Goal: Download file/media

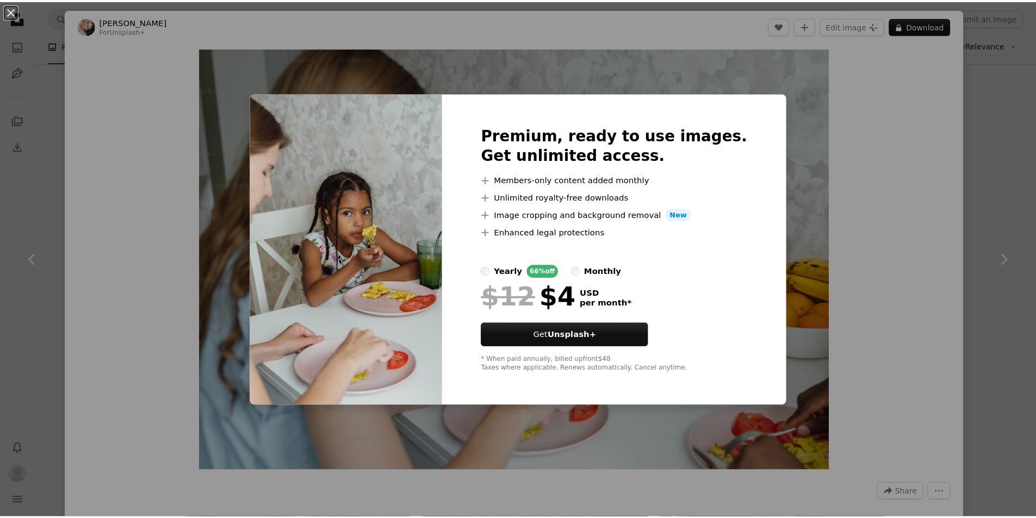
scroll to position [8537, 0]
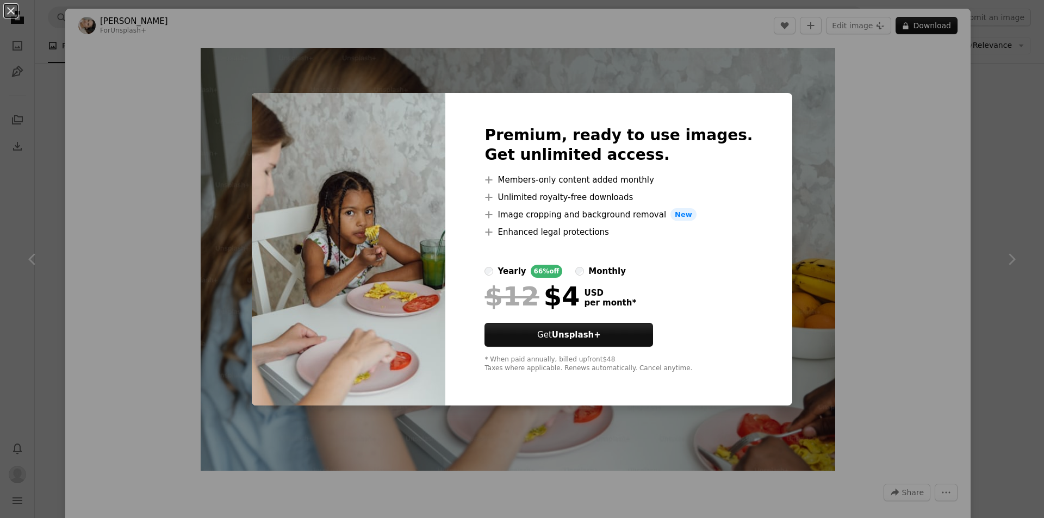
click at [839, 92] on div "An X shape Premium, ready to use images. Get unlimited access. A plus sign Memb…" at bounding box center [522, 259] width 1044 height 518
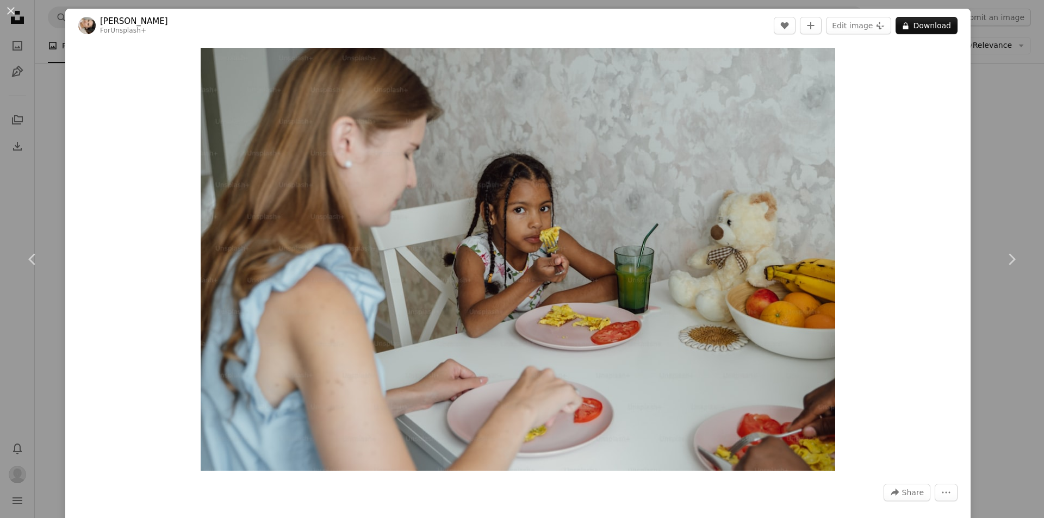
drag, startPoint x: 8, startPoint y: 9, endPoint x: 313, endPoint y: 283, distance: 410.1
click at [9, 9] on button "An X shape" at bounding box center [10, 10] width 13 height 13
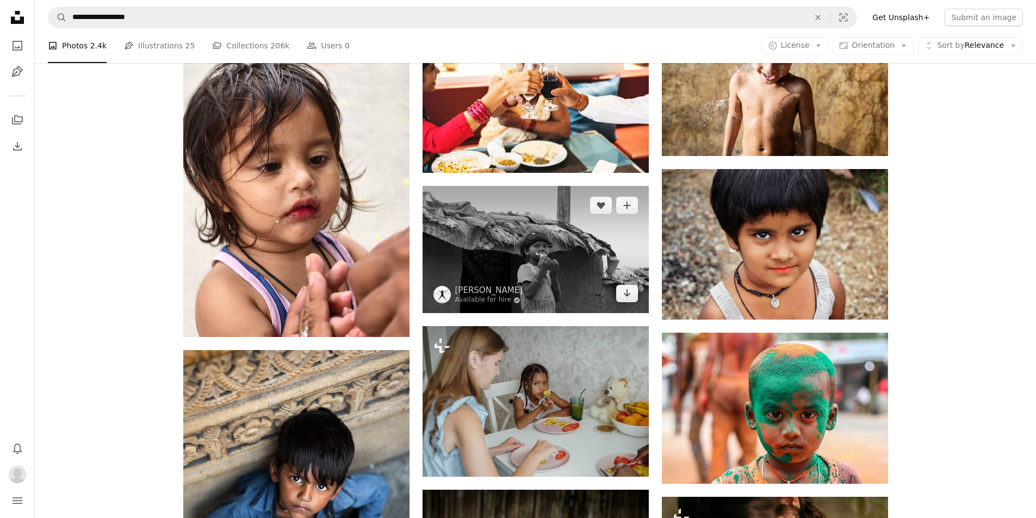
click at [523, 275] on img at bounding box center [535, 249] width 226 height 127
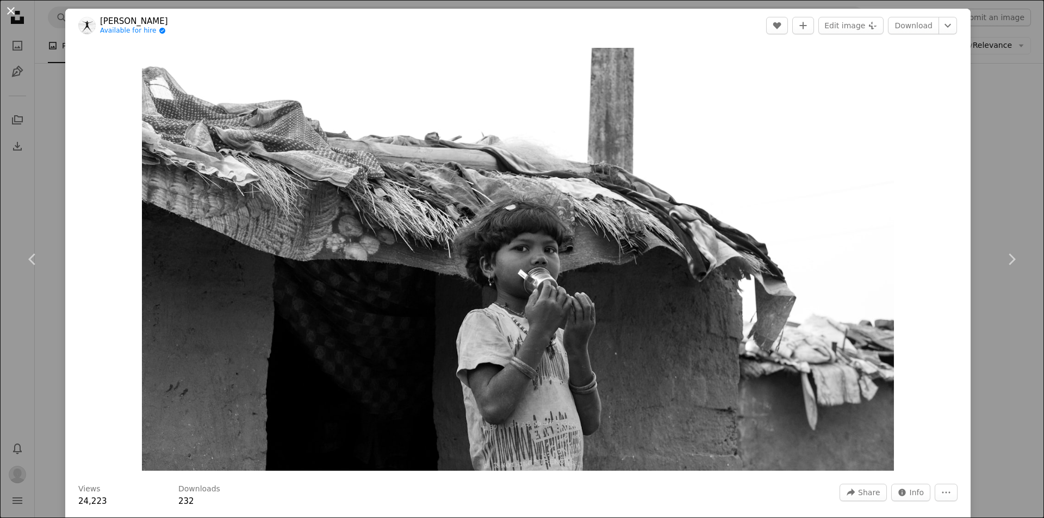
click at [16, 13] on button "An X shape" at bounding box center [10, 10] width 13 height 13
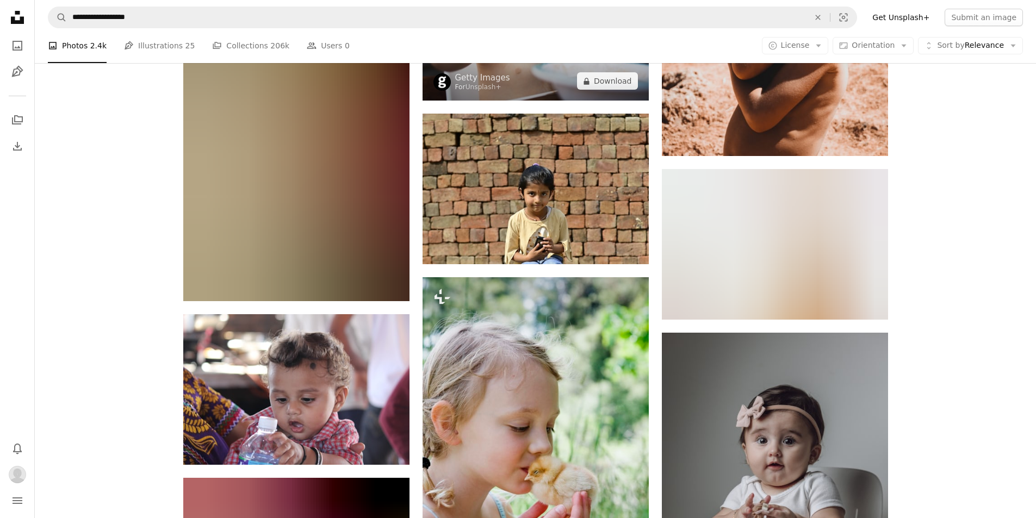
scroll to position [13702, 0]
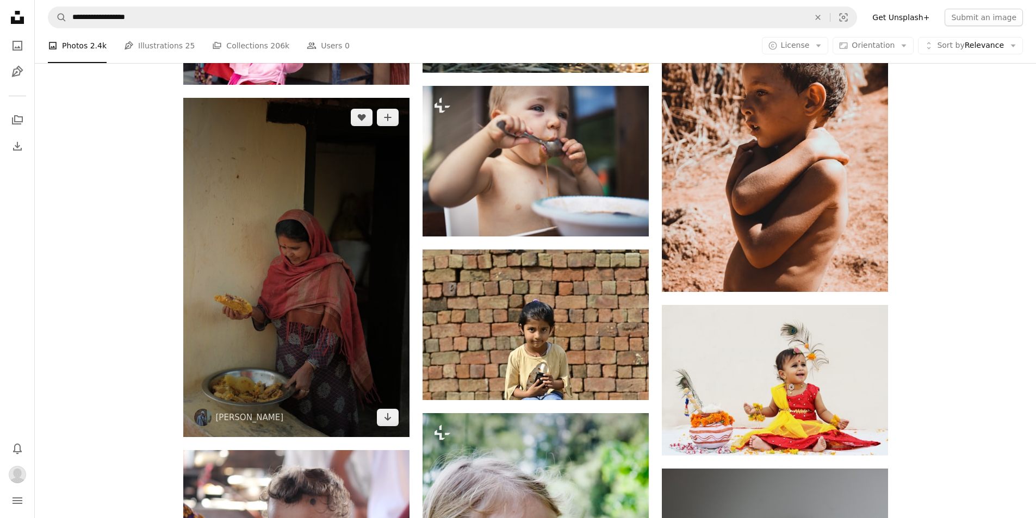
click at [258, 339] on img at bounding box center [296, 267] width 226 height 339
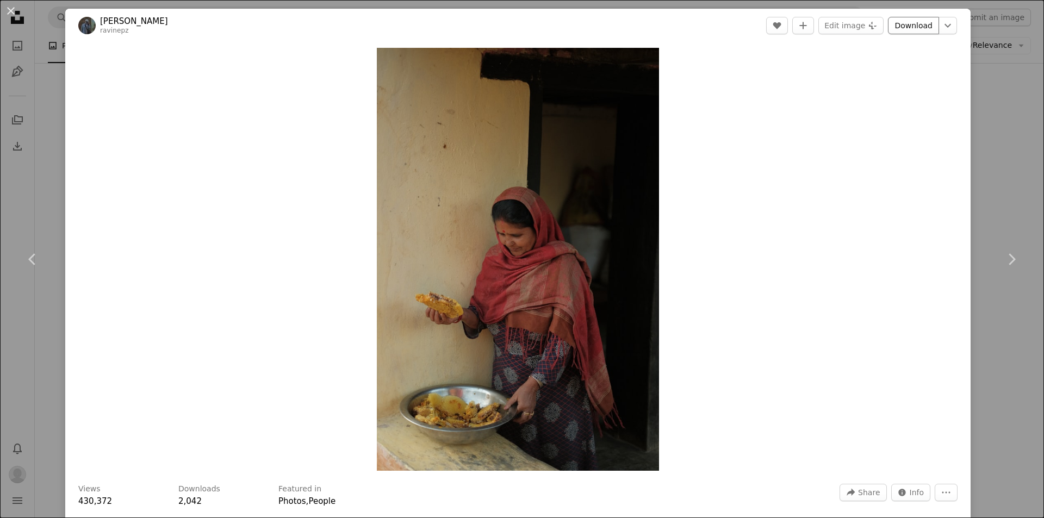
click at [895, 24] on link "Download" at bounding box center [913, 25] width 51 height 17
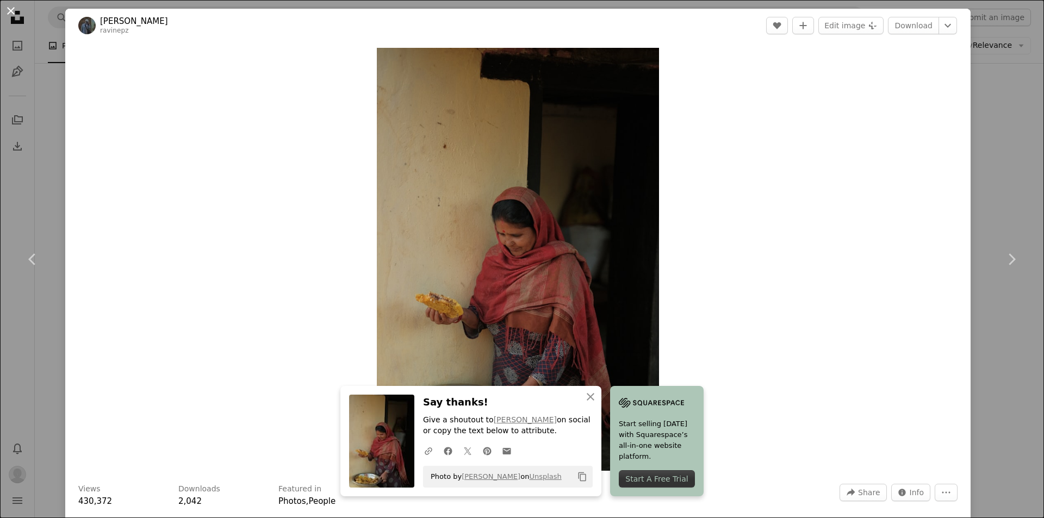
click at [11, 17] on button "An X shape" at bounding box center [10, 10] width 13 height 13
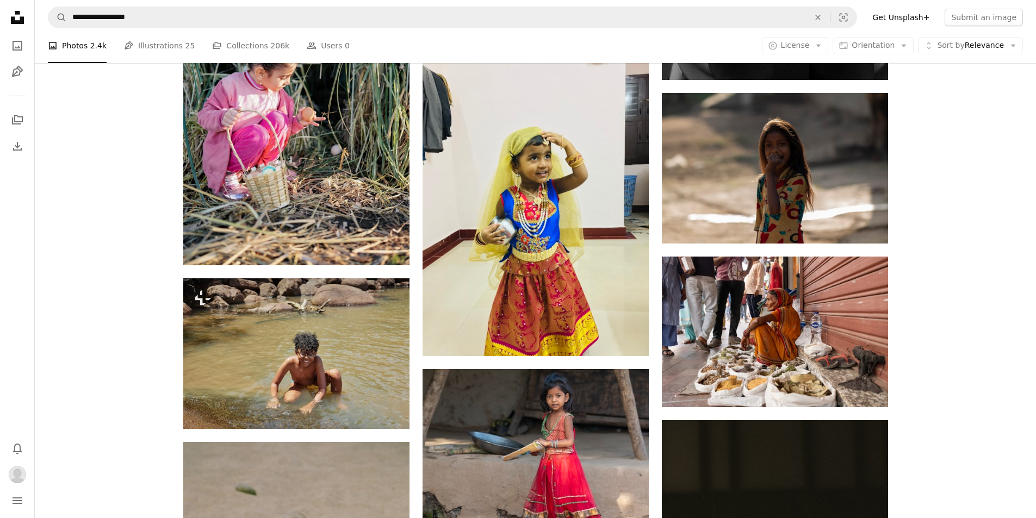
scroll to position [10440, 0]
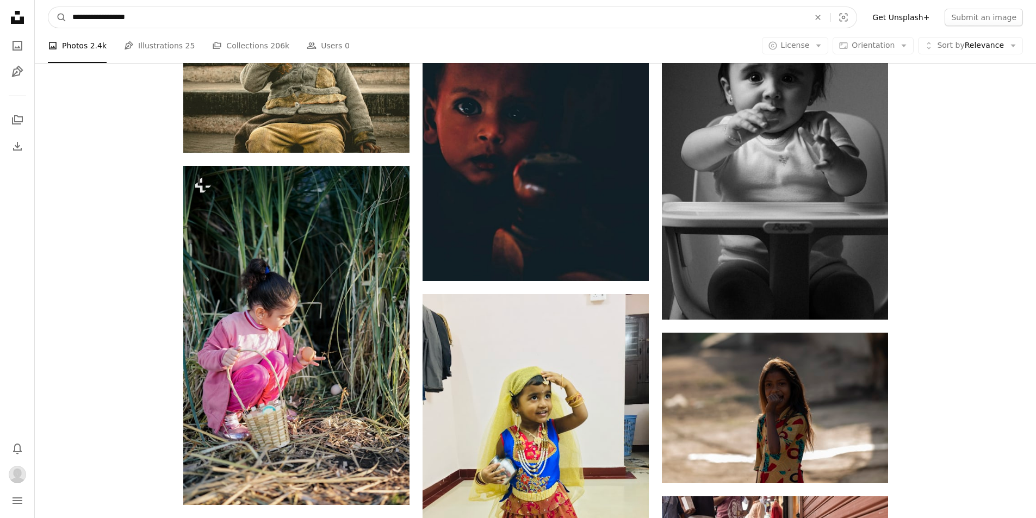
drag, startPoint x: 98, startPoint y: 17, endPoint x: 175, endPoint y: 11, distance: 76.3
click at [175, 11] on input "**********" at bounding box center [436, 17] width 739 height 21
type input "**********"
click button "A magnifying glass" at bounding box center [57, 17] width 18 height 21
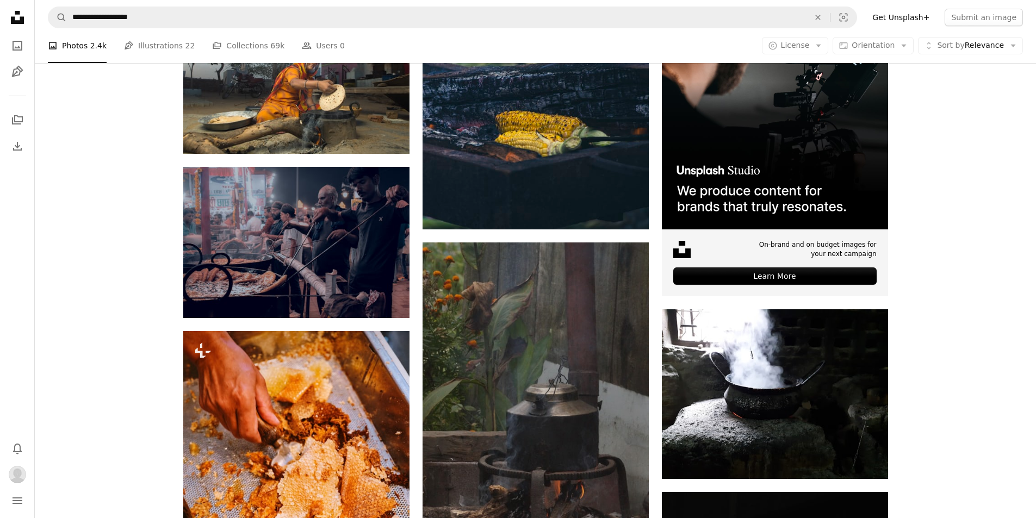
scroll to position [109, 0]
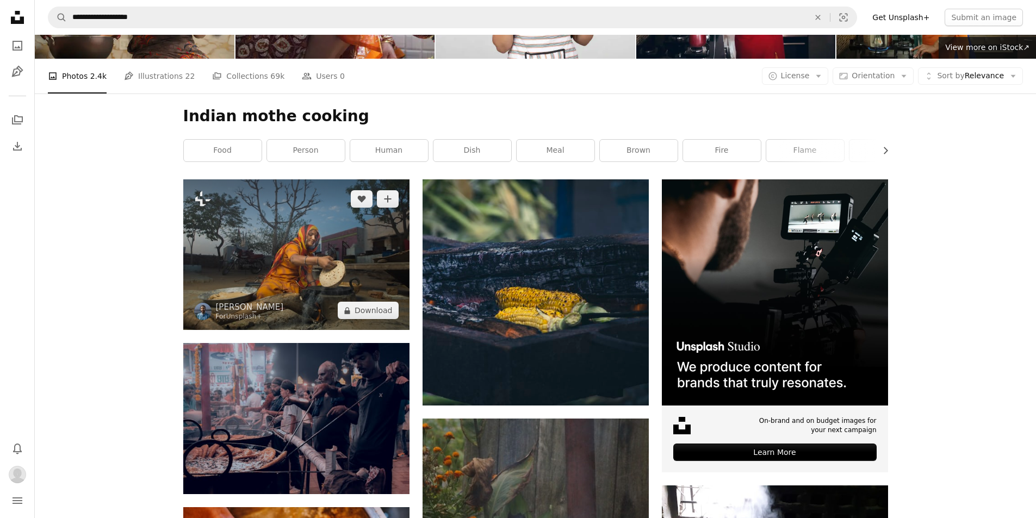
click at [314, 240] on img at bounding box center [296, 254] width 226 height 151
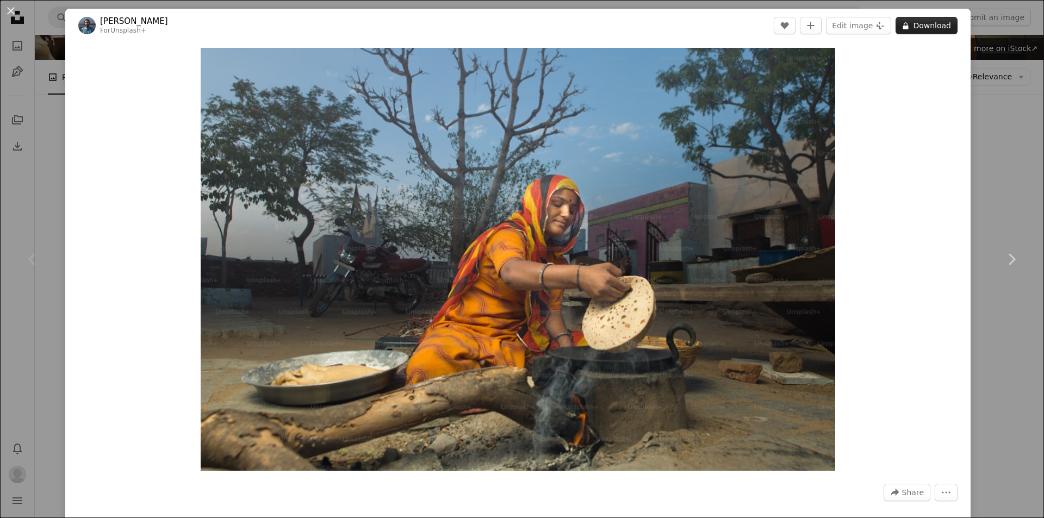
click at [915, 28] on button "A lock Download" at bounding box center [927, 25] width 62 height 17
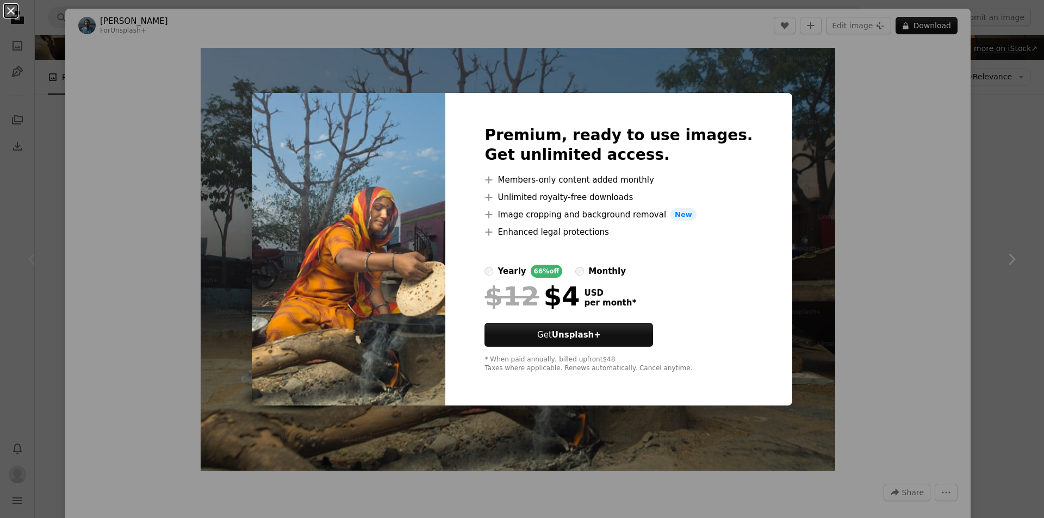
click at [9, 4] on button "An X shape" at bounding box center [10, 10] width 13 height 13
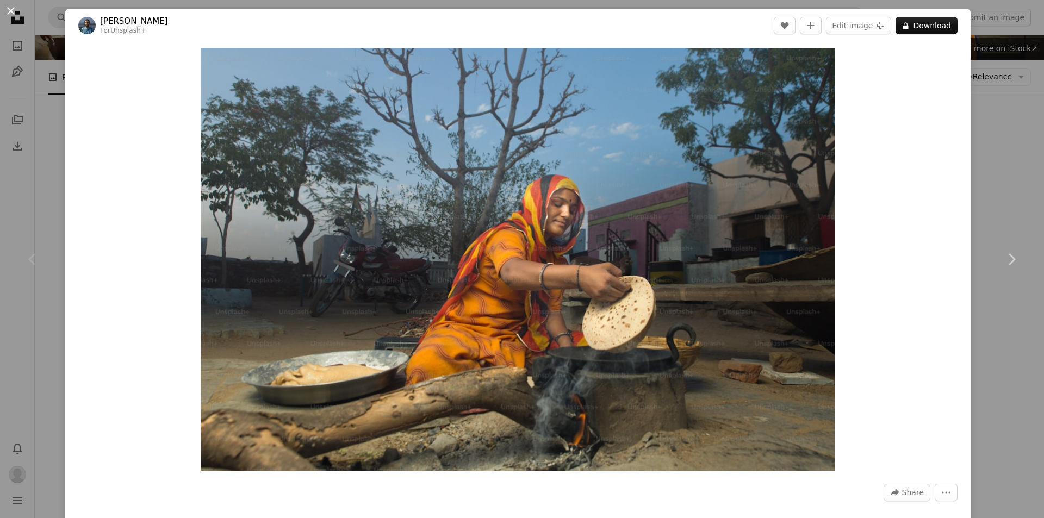
click at [17, 12] on button "An X shape" at bounding box center [10, 10] width 13 height 13
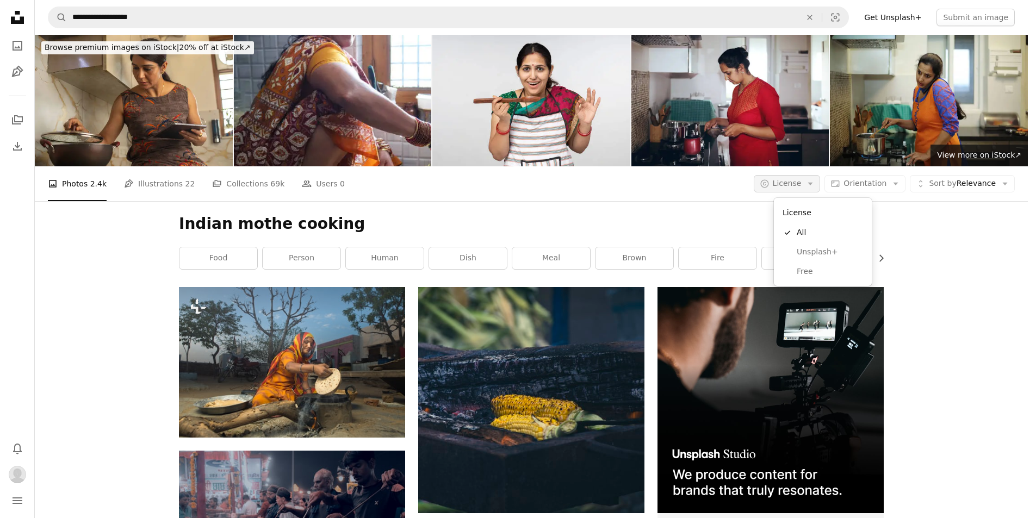
scroll to position [109, 0]
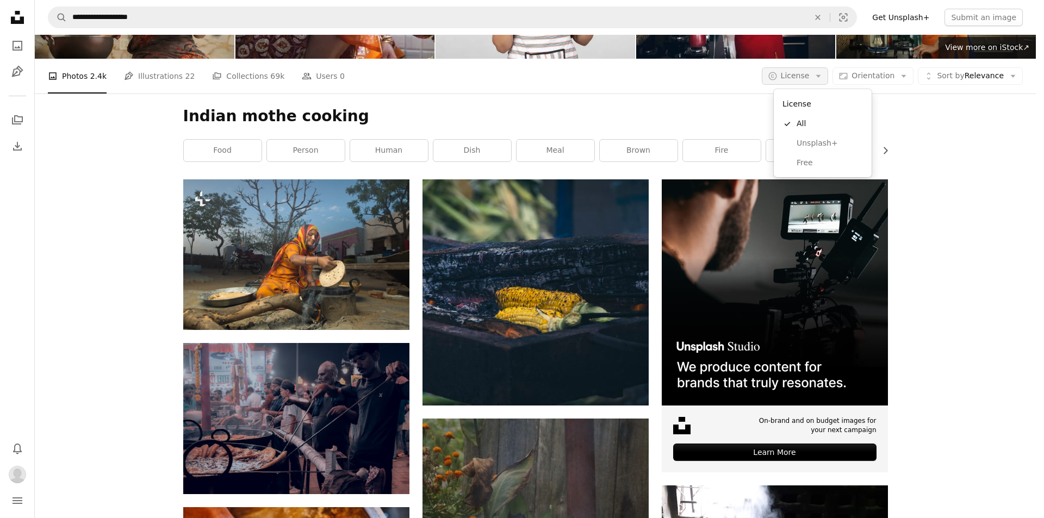
click at [795, 78] on span "License" at bounding box center [795, 75] width 29 height 9
click at [799, 160] on span "Free" at bounding box center [830, 163] width 66 height 11
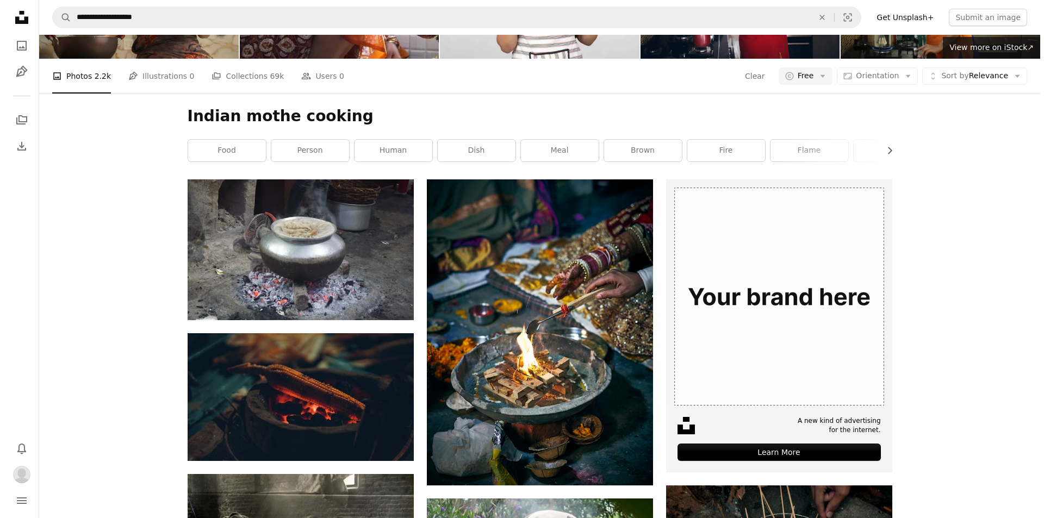
scroll to position [1414, 0]
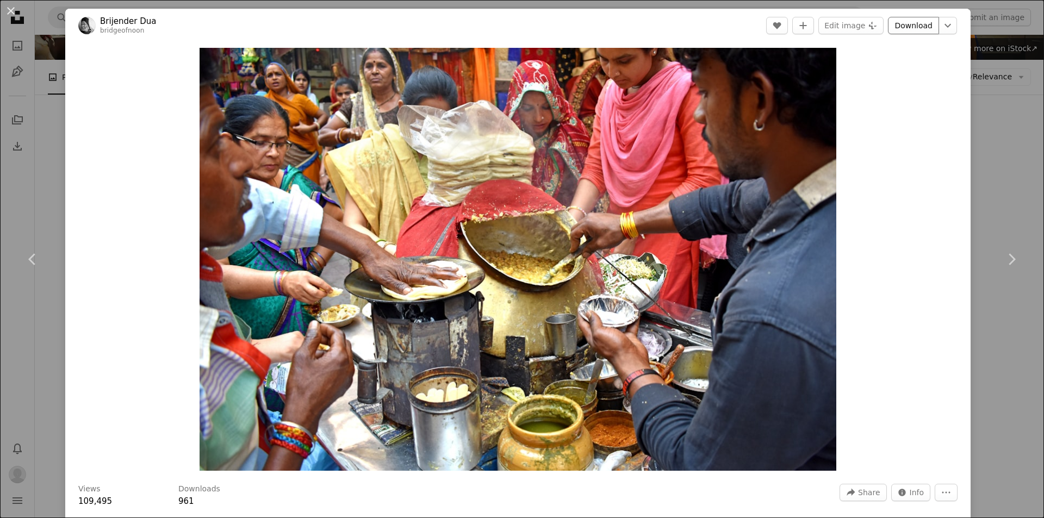
click at [898, 33] on link "Download" at bounding box center [913, 25] width 51 height 17
